Goal: Task Accomplishment & Management: Complete application form

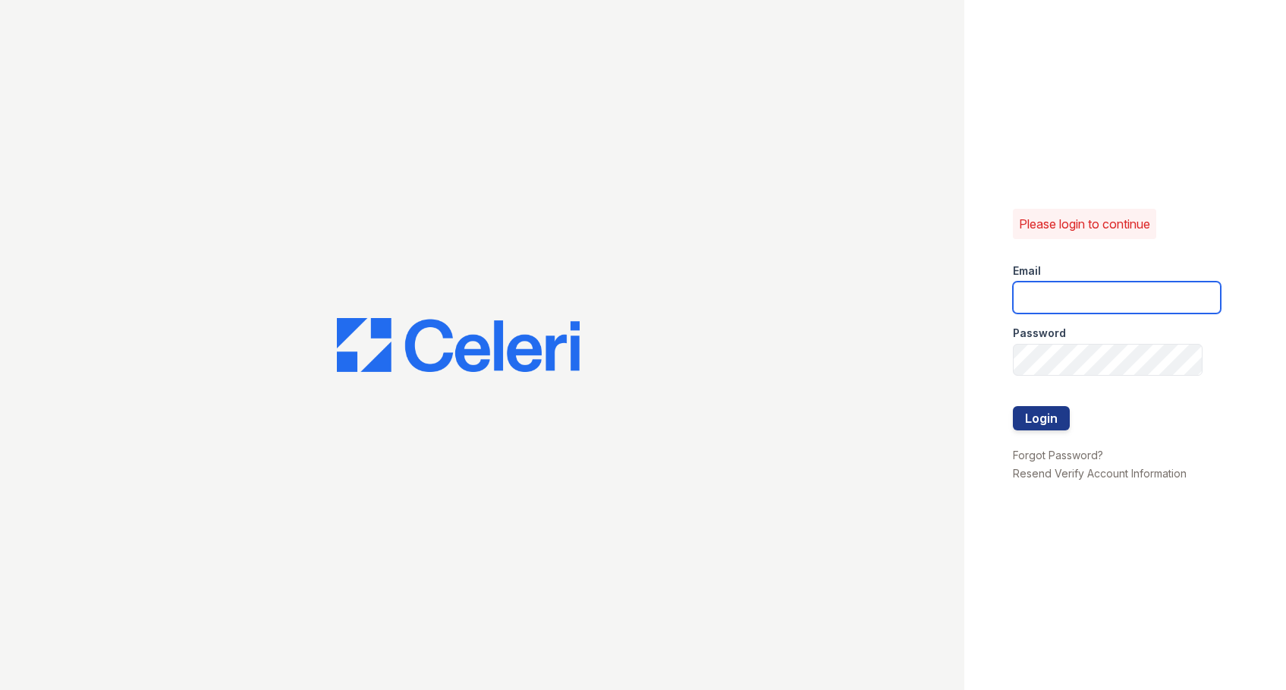
click at [1030, 288] on input "email" at bounding box center [1117, 298] width 208 height 32
type input "[EMAIL_ADDRESS][DOMAIN_NAME]"
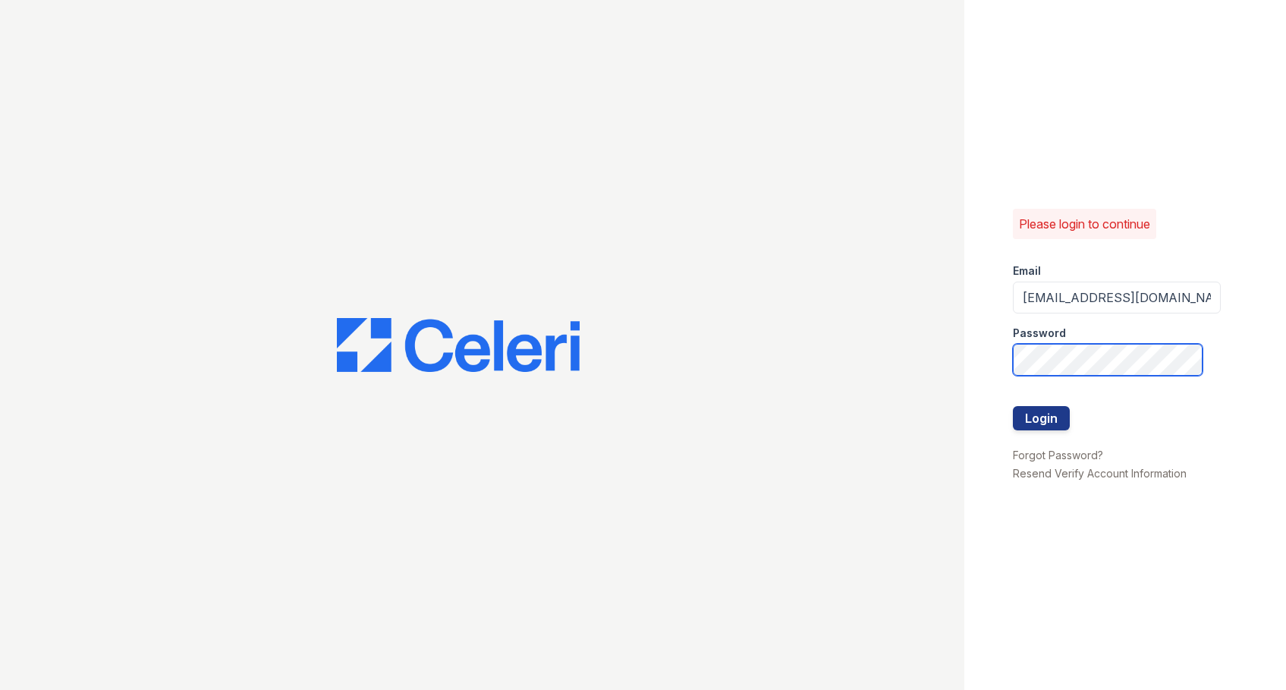
click at [1013, 406] on button "Login" at bounding box center [1041, 418] width 57 height 24
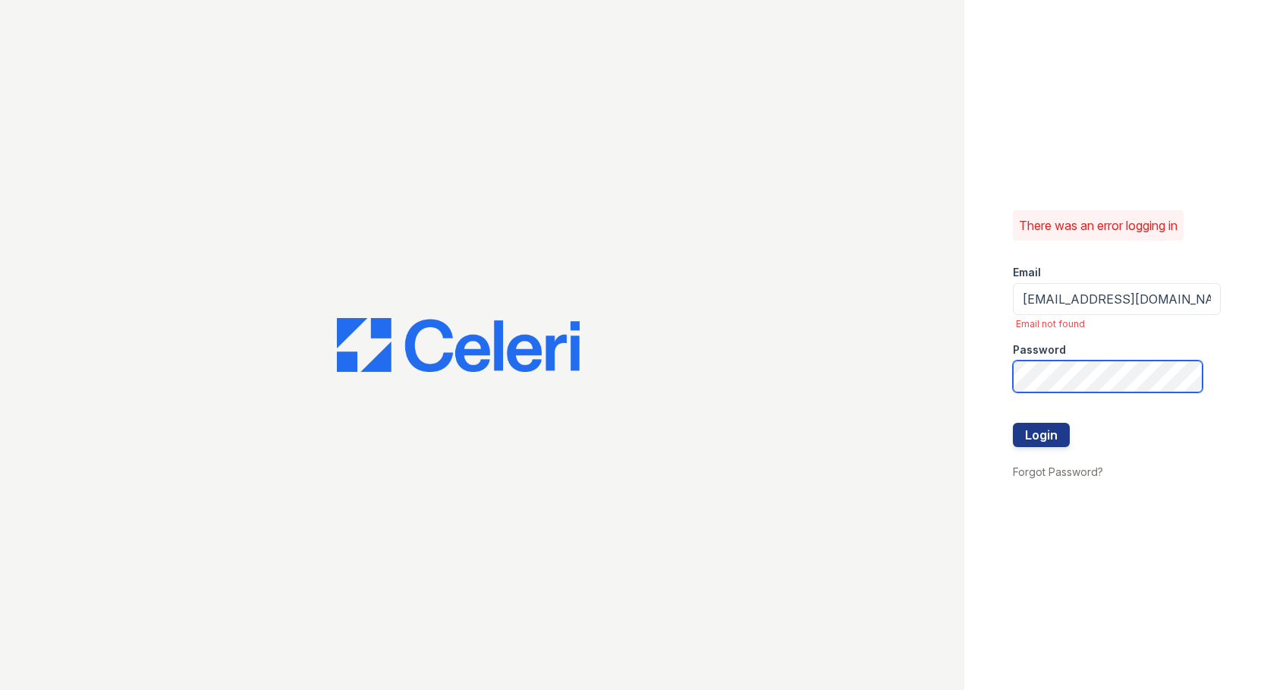
click at [1013, 423] on button "Login" at bounding box center [1041, 435] width 57 height 24
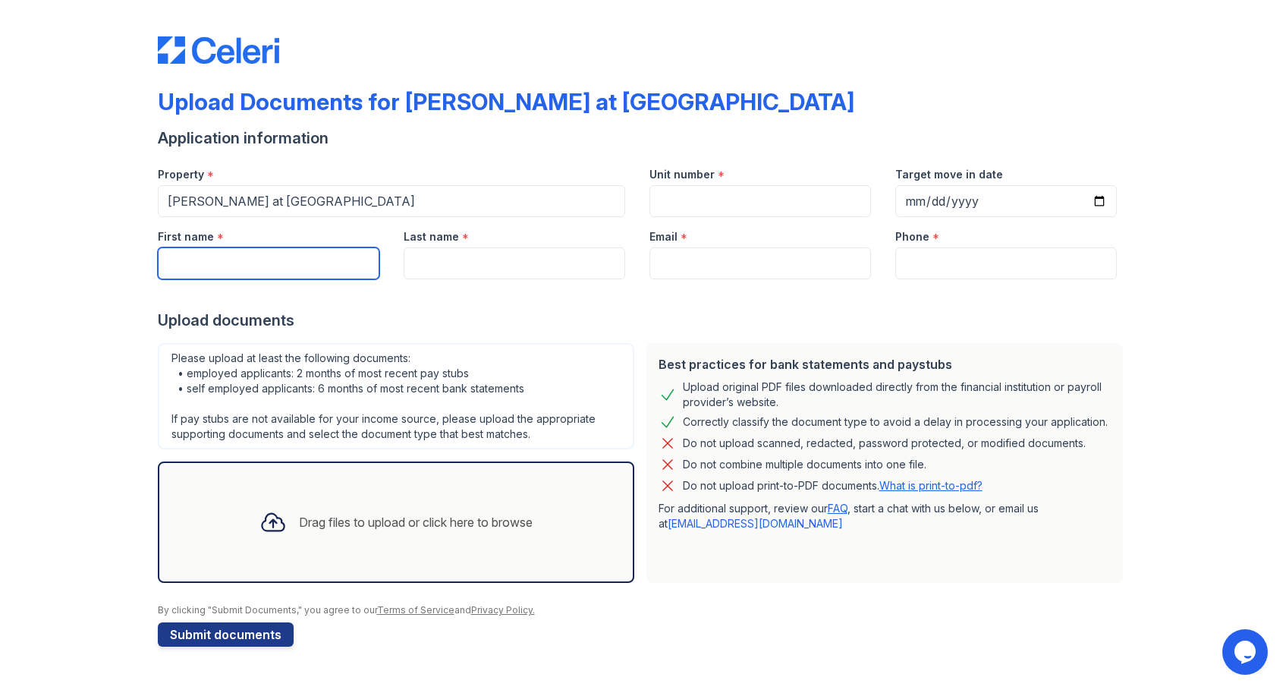
click at [208, 259] on input "First name" at bounding box center [269, 263] width 222 height 32
type input "Antonia"
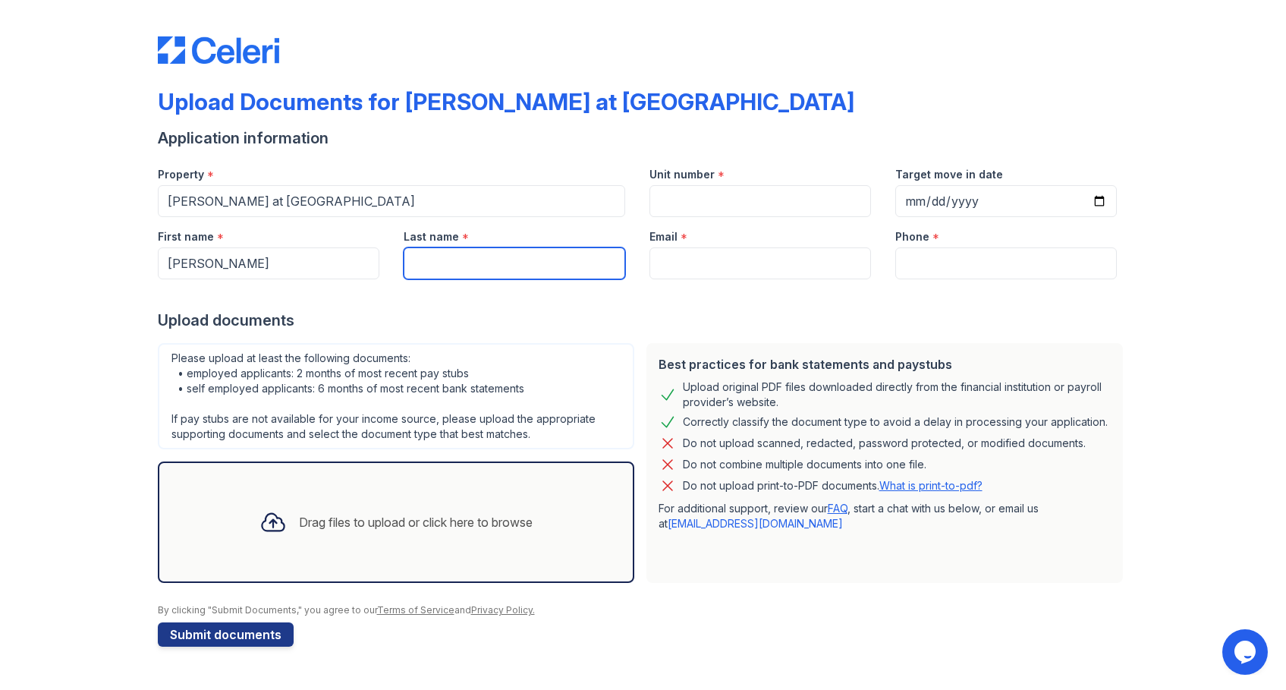
click at [430, 262] on input "Last name" at bounding box center [515, 263] width 222 height 32
type input "Bell"
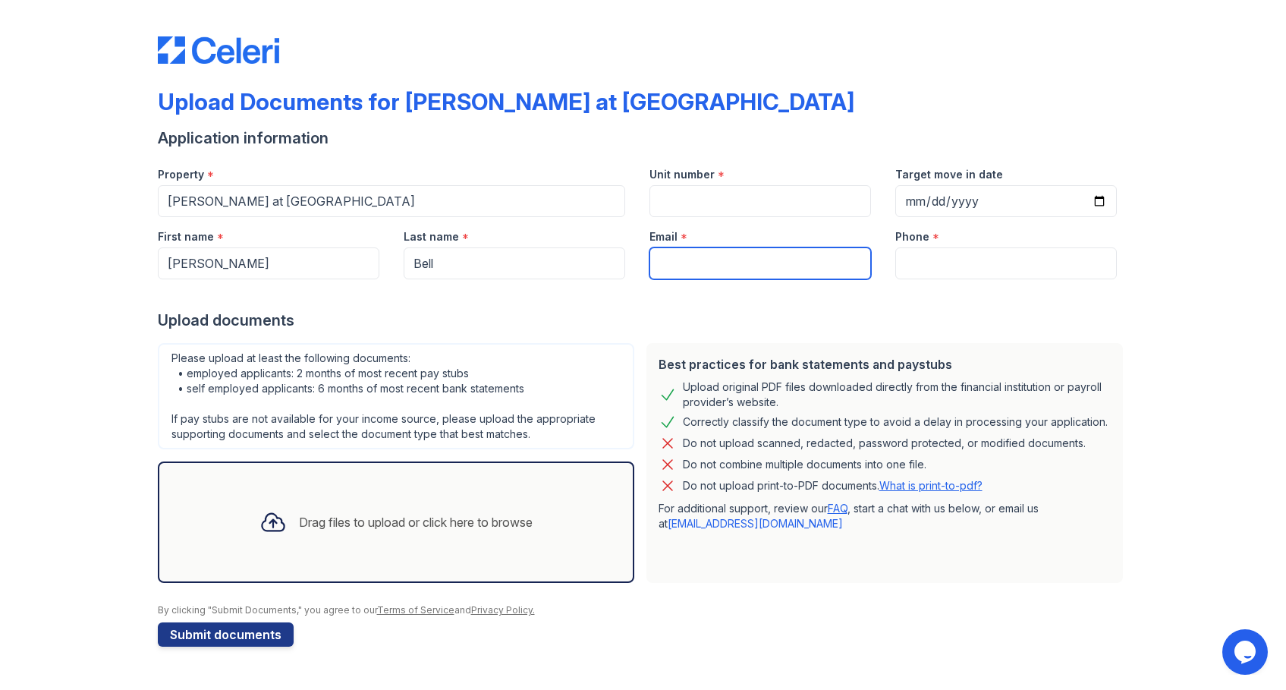
click at [655, 263] on input "Email" at bounding box center [761, 263] width 222 height 32
type input "[EMAIL_ADDRESS][DOMAIN_NAME]"
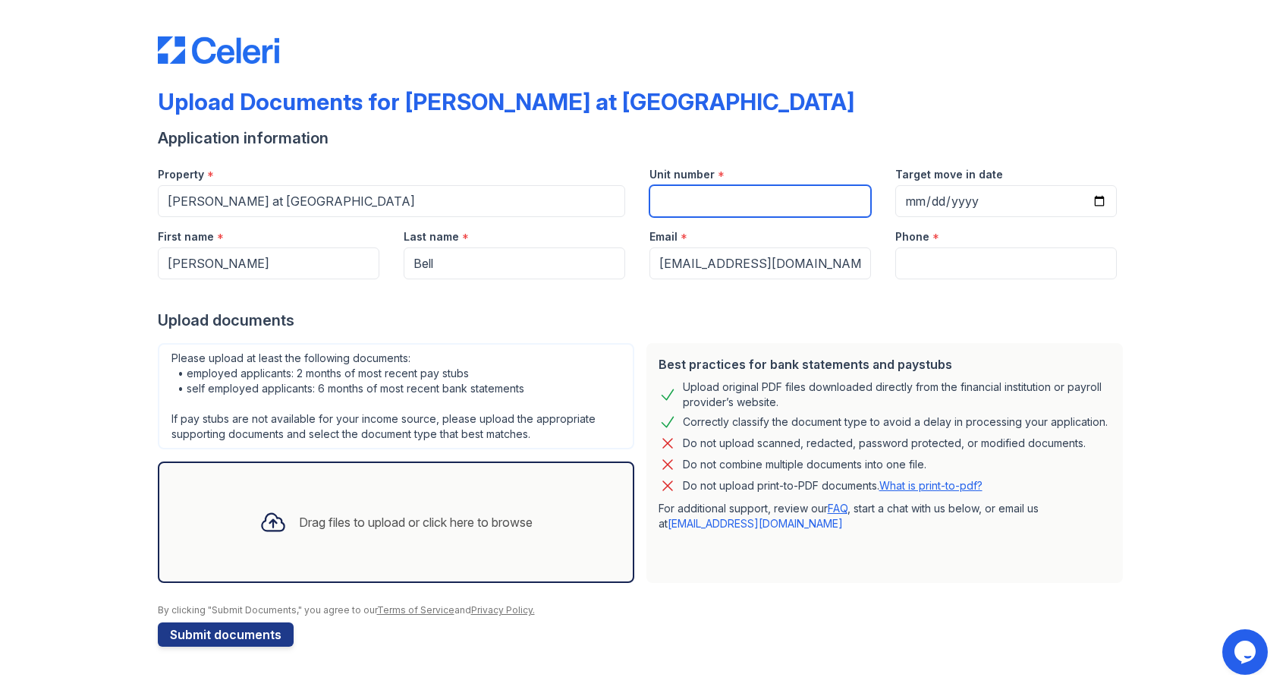
click at [707, 202] on input "Unit number" at bounding box center [761, 201] width 222 height 32
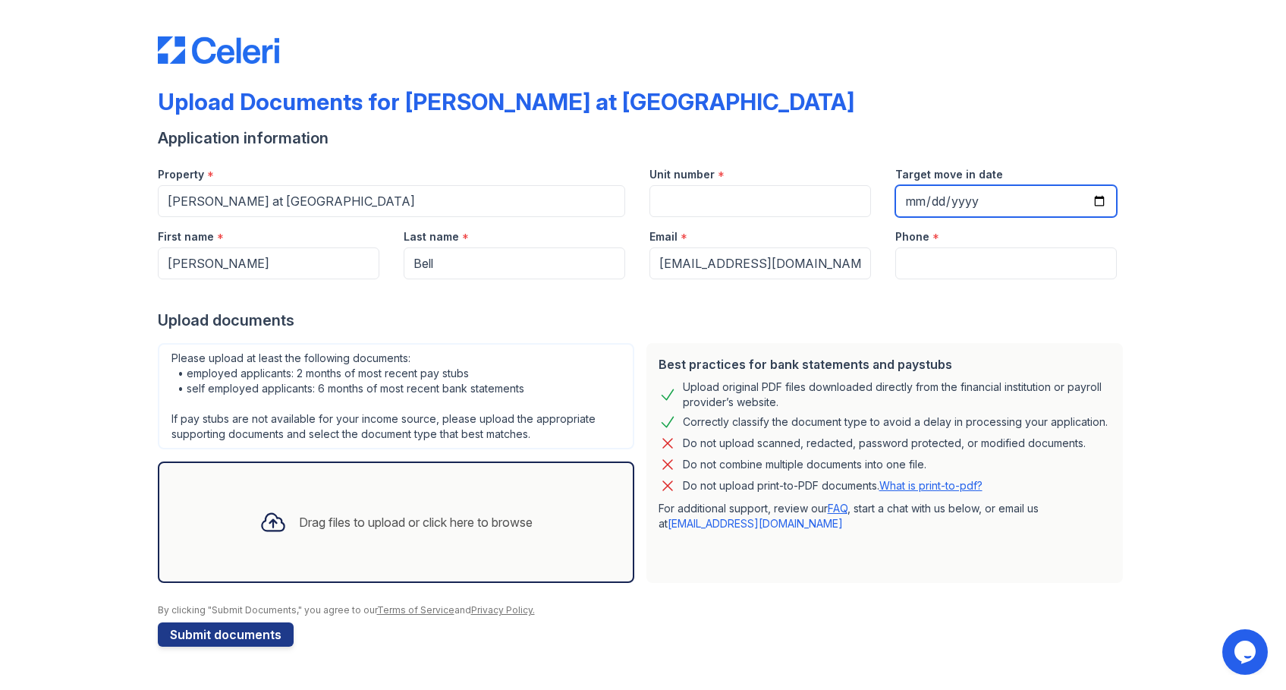
click at [1091, 201] on input "Target move in date" at bounding box center [1007, 201] width 222 height 32
type input "2025-10-10"
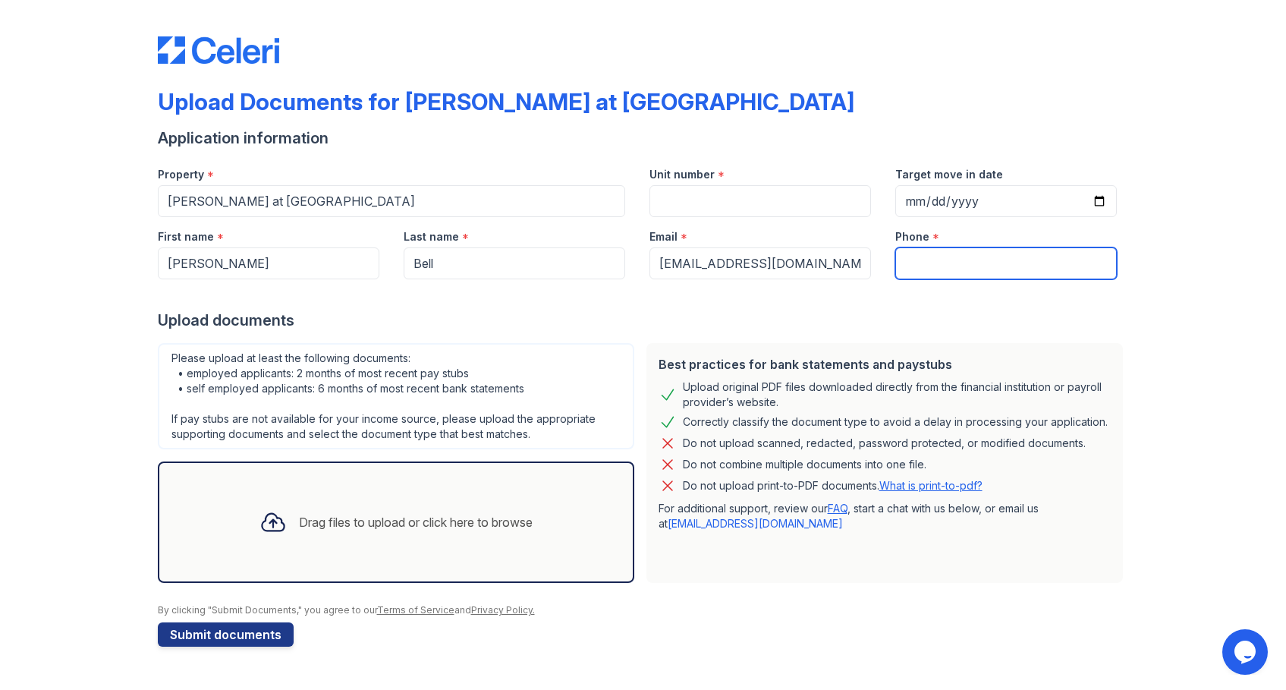
click at [921, 258] on input "Phone" at bounding box center [1007, 263] width 222 height 32
type input "7732943497"
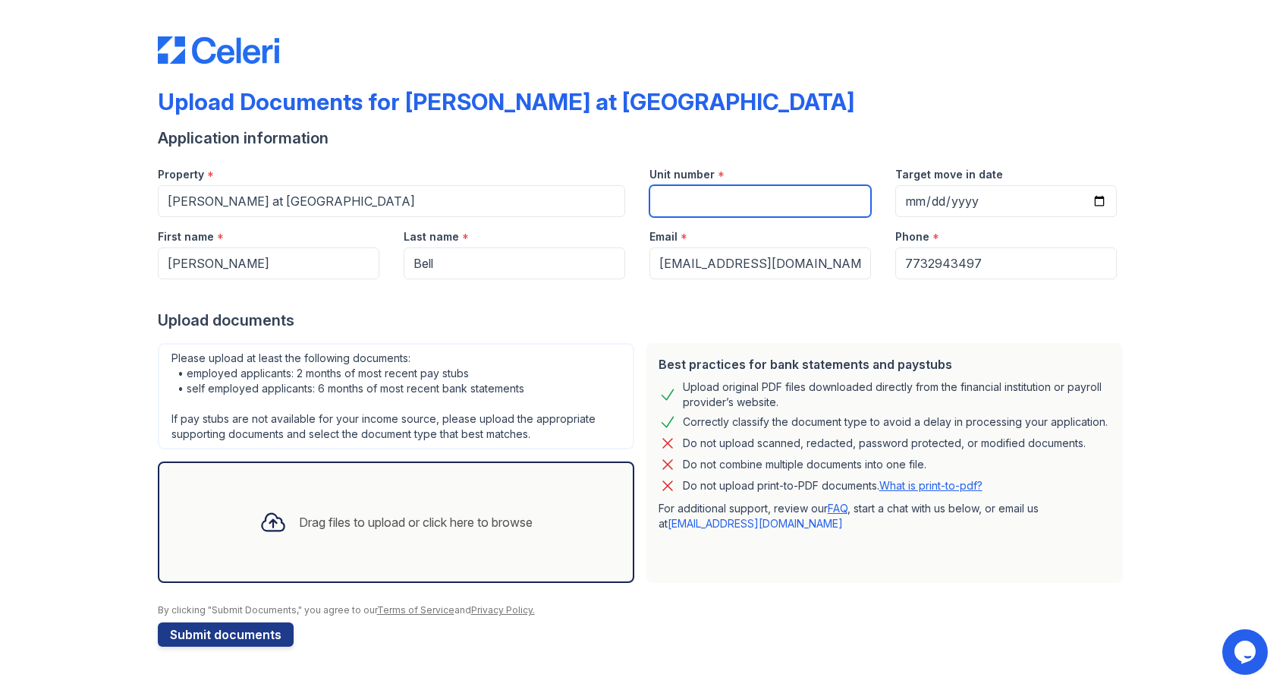
click at [663, 210] on input "Unit number" at bounding box center [761, 201] width 222 height 32
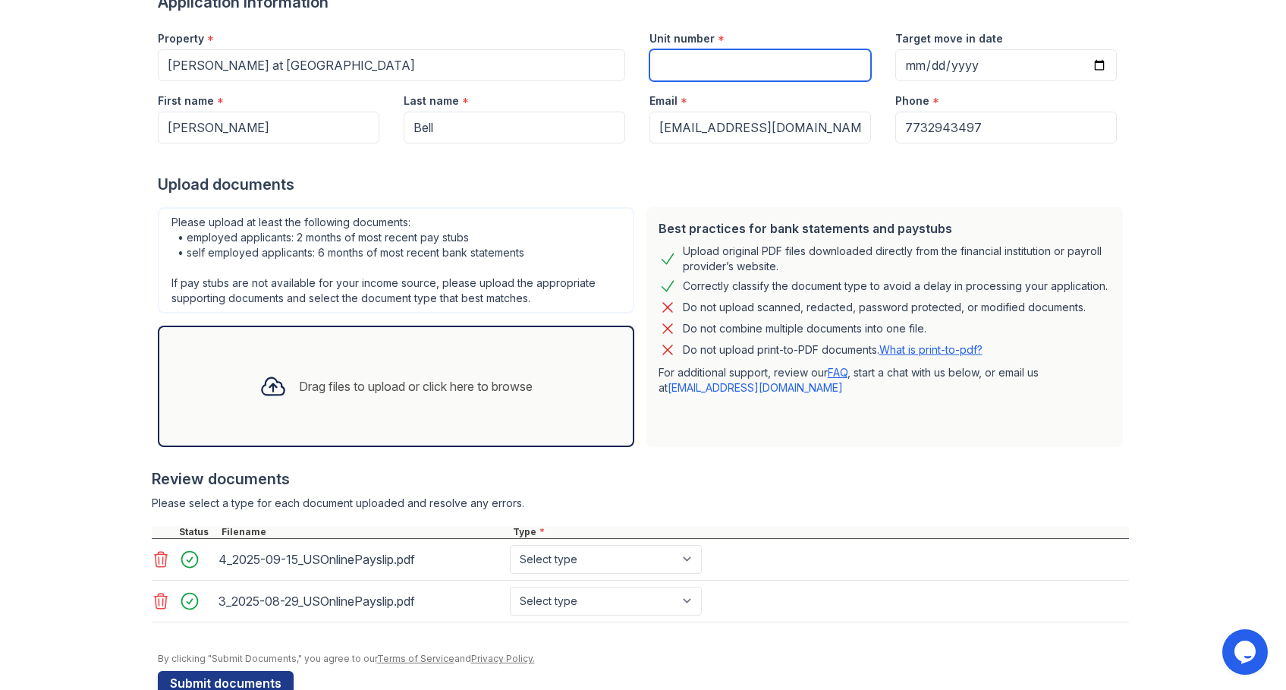
scroll to position [172, 0]
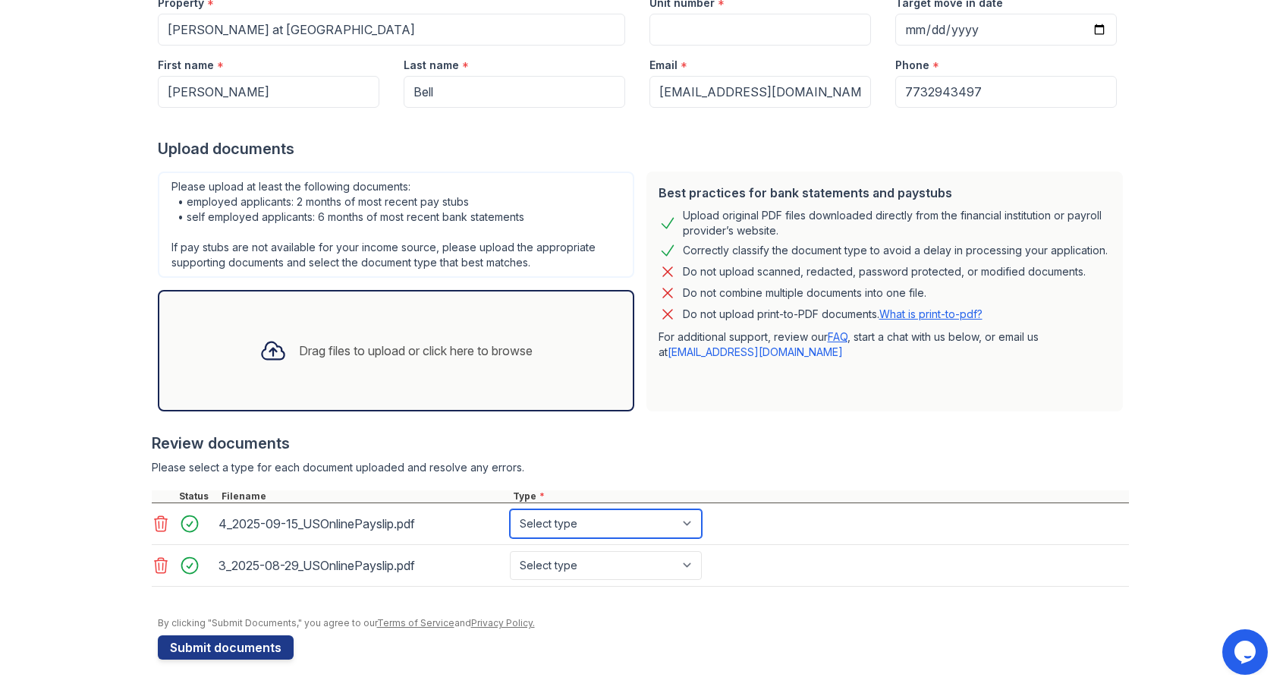
click at [682, 523] on select "Select type Paystub Bank Statement Offer Letter Tax Documents Benefit Award Let…" at bounding box center [606, 523] width 192 height 29
click at [693, 524] on select "Select type Paystub Bank Statement Offer Letter Tax Documents Benefit Award Let…" at bounding box center [606, 523] width 192 height 29
select select "paystub"
click at [510, 509] on select "Select type Paystub Bank Statement Offer Letter Tax Documents Benefit Award Let…" at bounding box center [606, 523] width 192 height 29
click at [683, 569] on select "Select type Paystub Bank Statement Offer Letter Tax Documents Benefit Award Let…" at bounding box center [606, 565] width 192 height 29
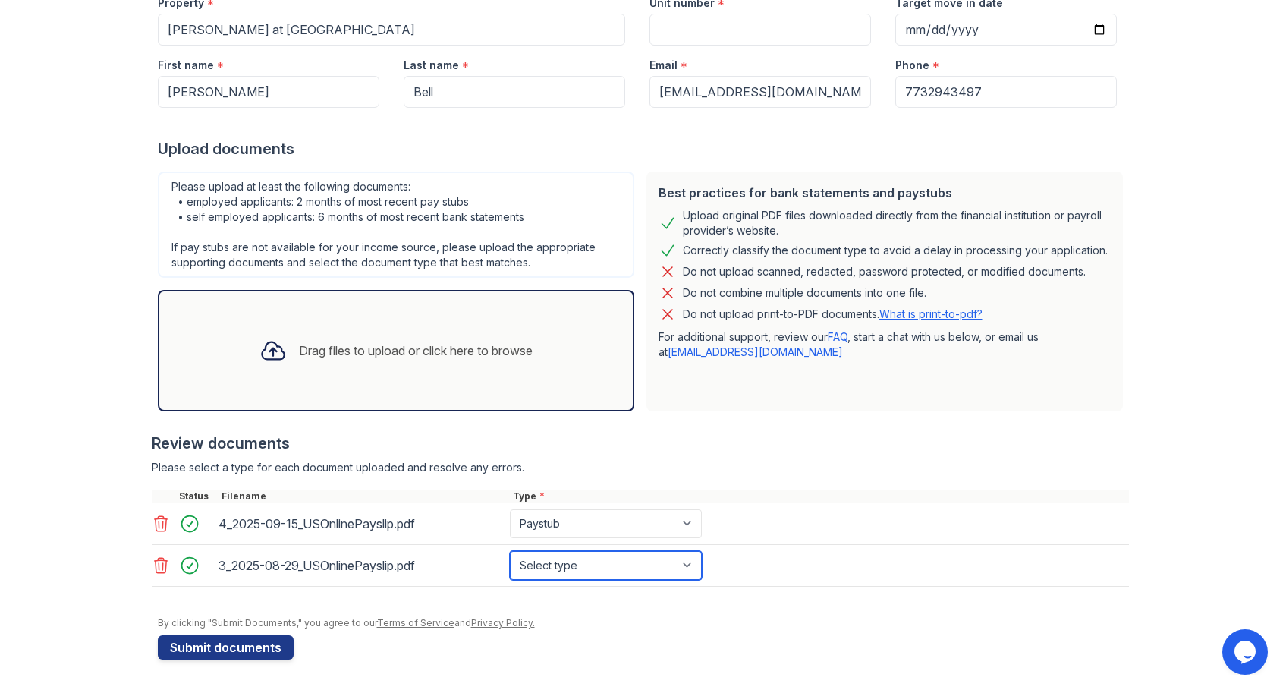
select select "paystub"
click at [510, 551] on select "Select type Paystub Bank Statement Offer Letter Tax Documents Benefit Award Let…" at bounding box center [606, 565] width 192 height 29
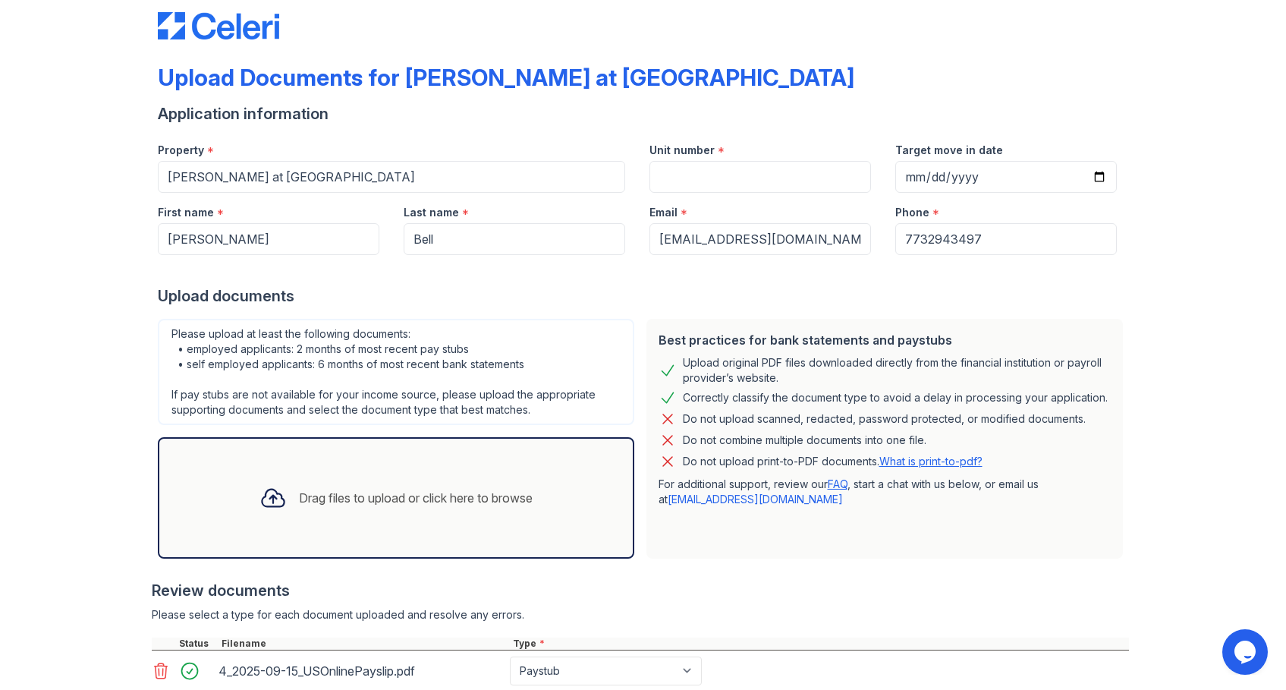
scroll to position [0, 0]
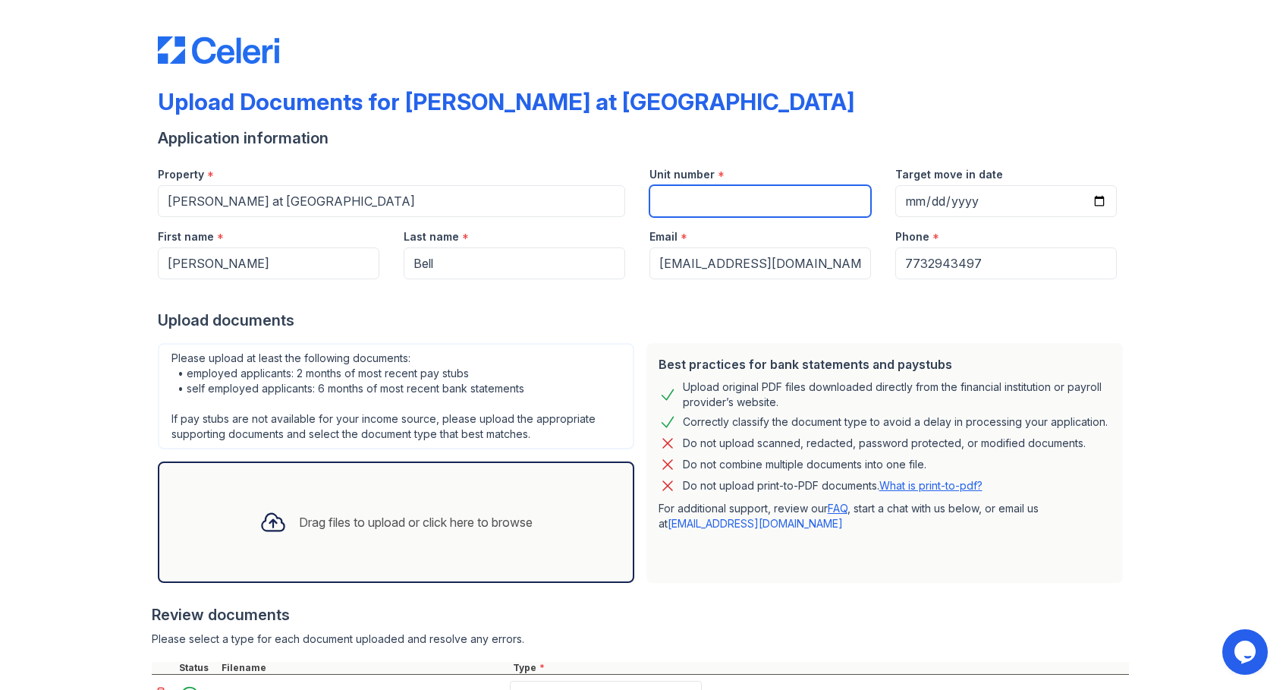
click at [683, 216] on input "Unit number" at bounding box center [761, 201] width 222 height 32
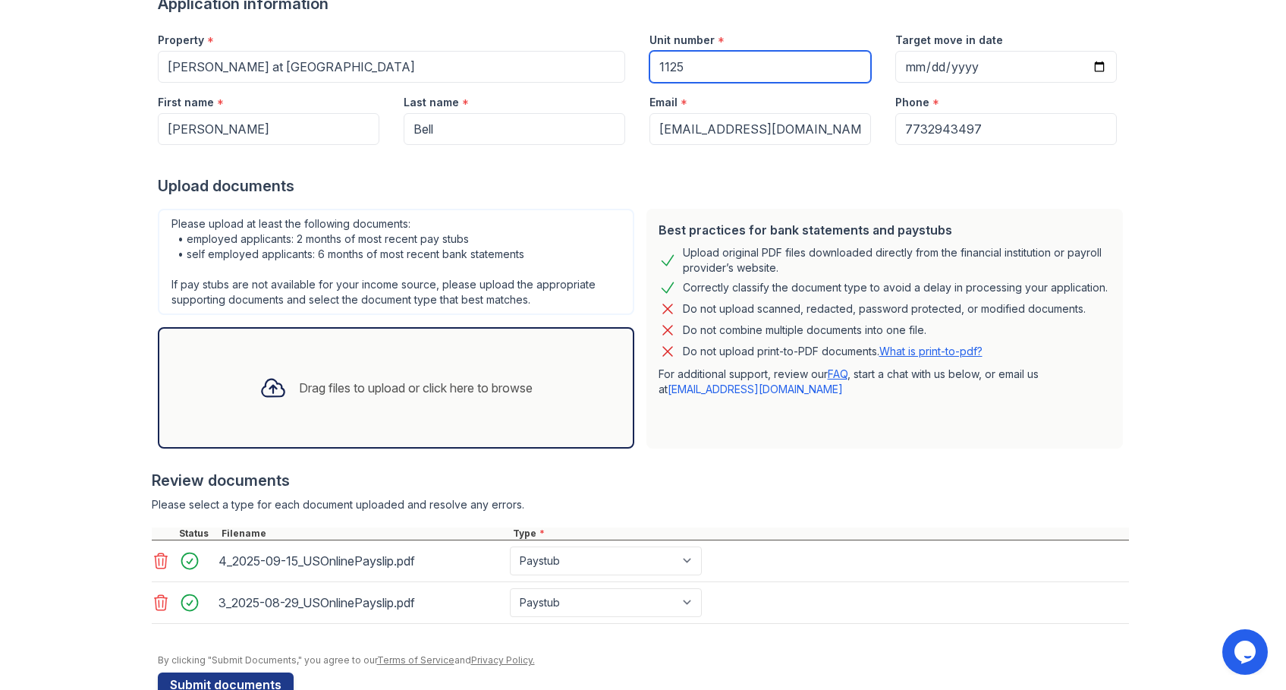
scroll to position [172, 0]
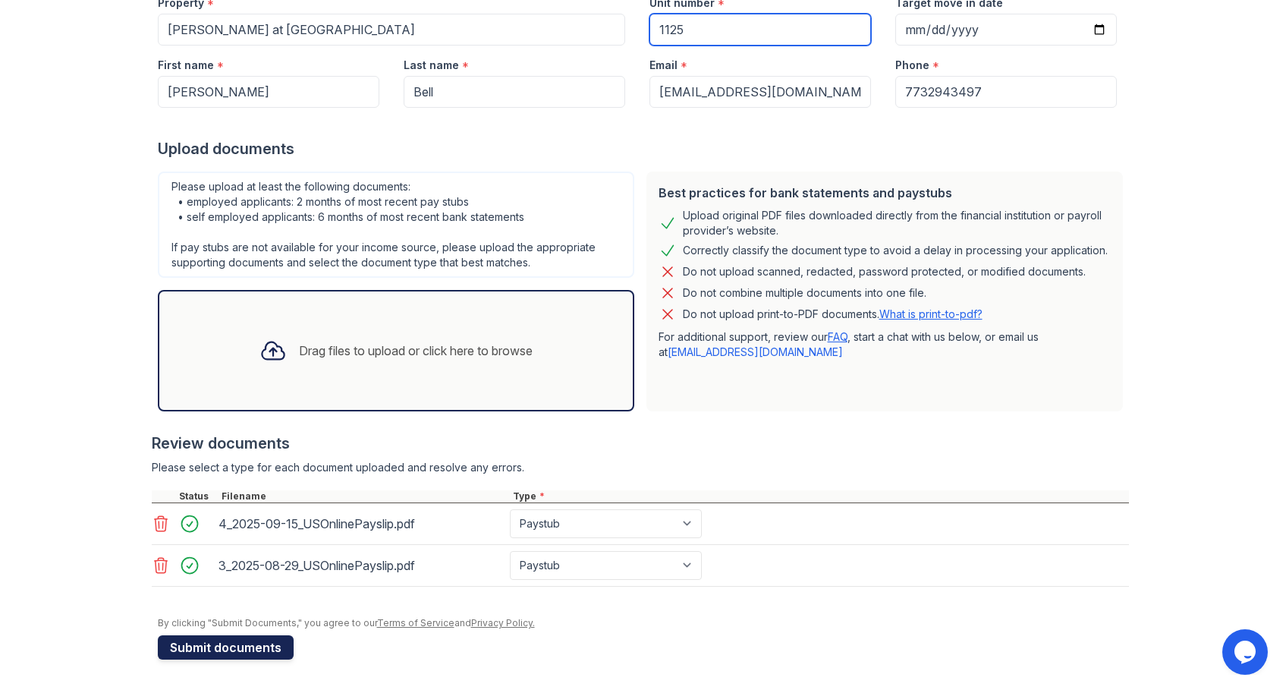
type input "1125"
click at [234, 641] on button "Submit documents" at bounding box center [226, 647] width 136 height 24
